Goal: Navigation & Orientation: Find specific page/section

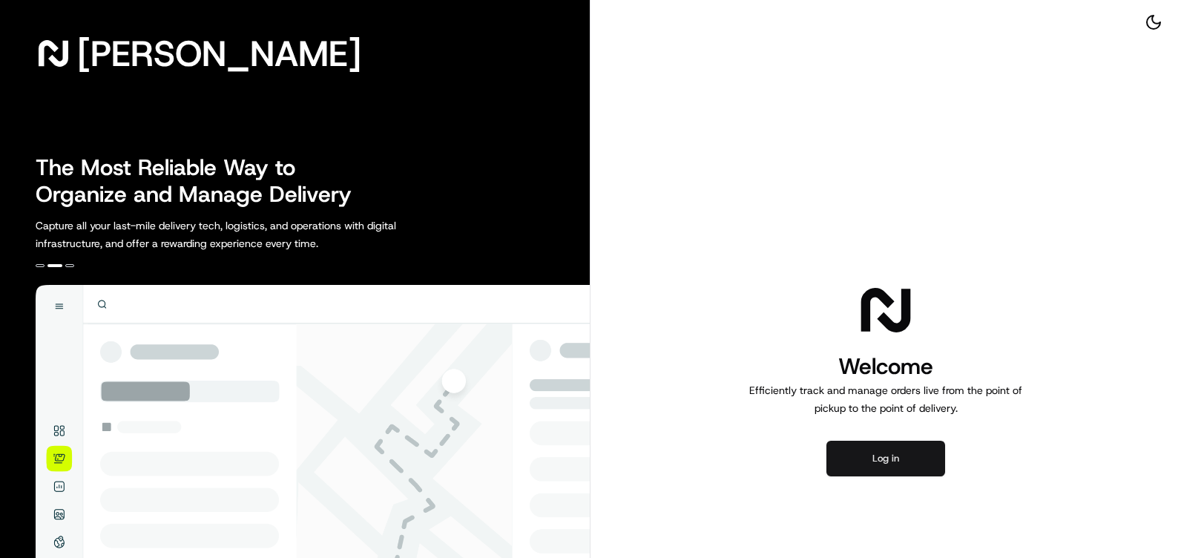
click at [875, 450] on button "Log in" at bounding box center [885, 459] width 119 height 36
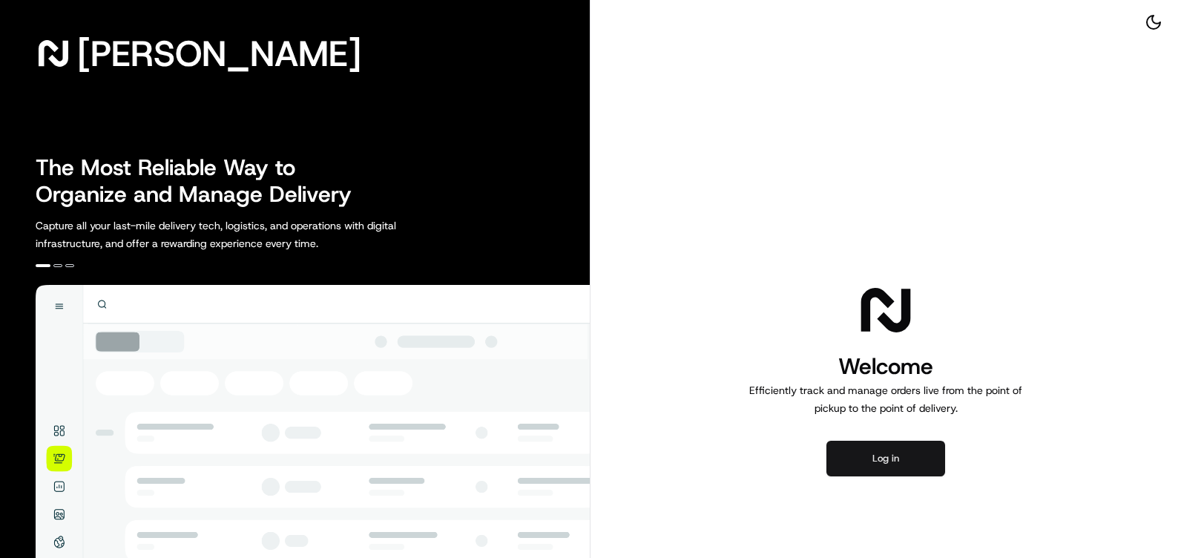
click at [926, 460] on button "Log in" at bounding box center [885, 459] width 119 height 36
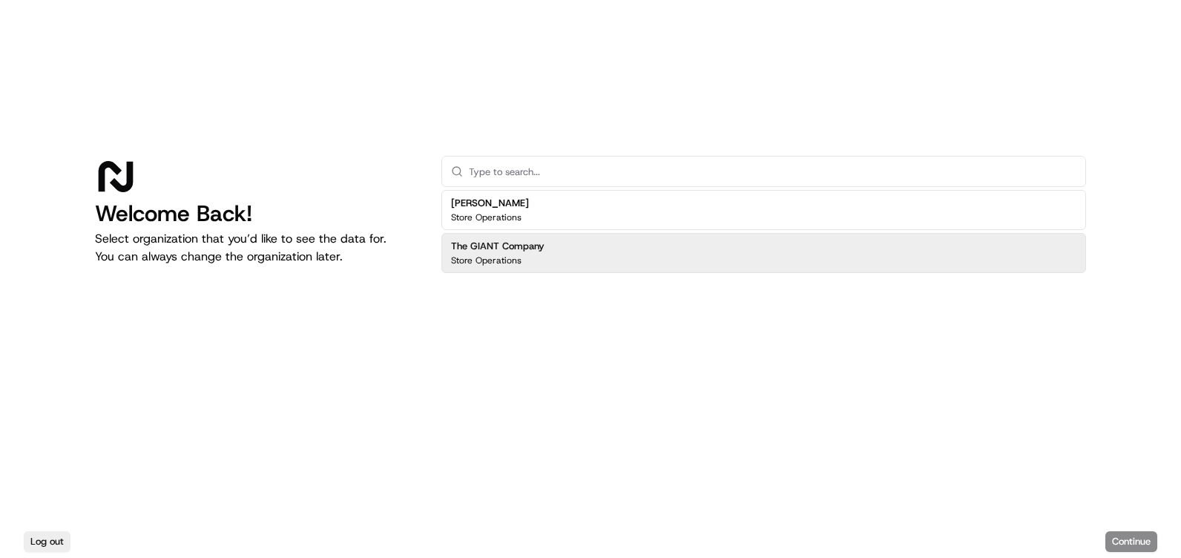
click at [673, 254] on div "The GIANT Company Store Operations" at bounding box center [763, 253] width 645 height 40
click at [1145, 536] on button "Continue" at bounding box center [1131, 541] width 52 height 21
